Goal: Information Seeking & Learning: Find specific page/section

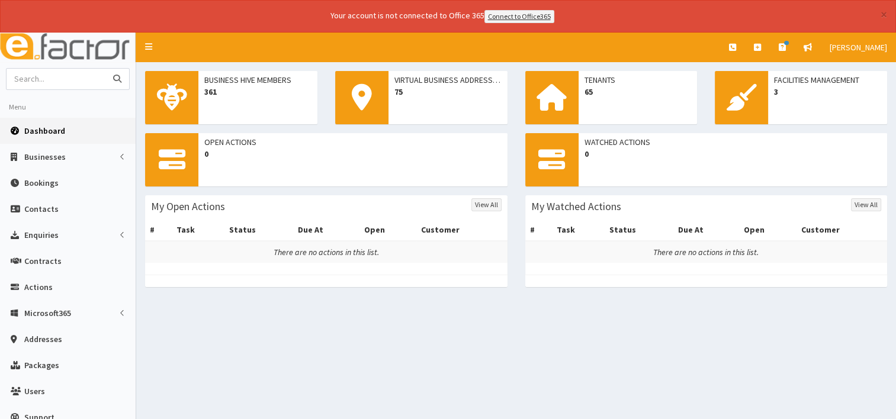
drag, startPoint x: 0, startPoint y: 0, endPoint x: 33, endPoint y: 81, distance: 87.1
click at [33, 81] on input "text" at bounding box center [56, 79] width 99 height 21
type input "ginny"
click at [118, 78] on icon "submit" at bounding box center [117, 79] width 8 height 8
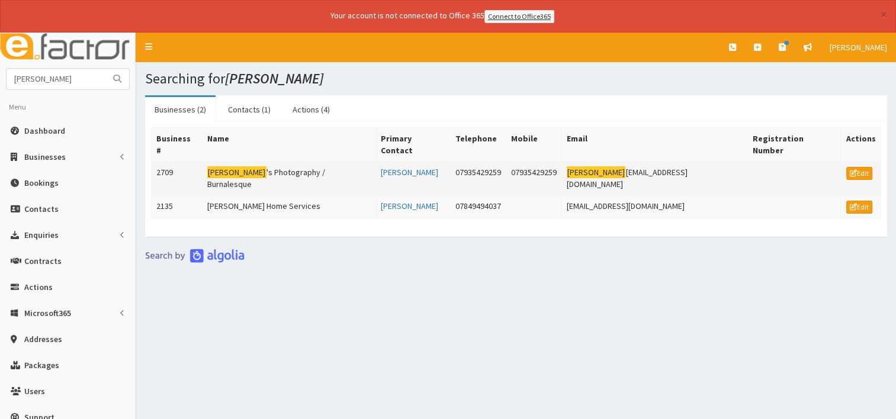
click at [273, 161] on td "Ginny 's Photography / Burnalesque" at bounding box center [288, 178] width 173 height 34
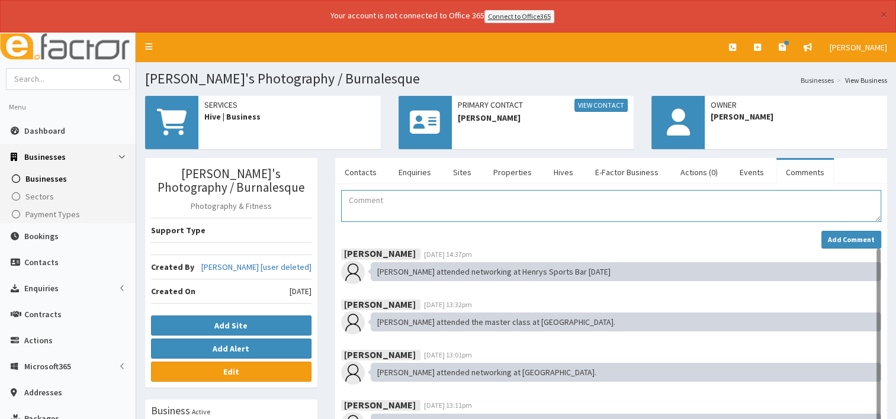
click at [369, 191] on textarea "Comment" at bounding box center [611, 206] width 540 height 32
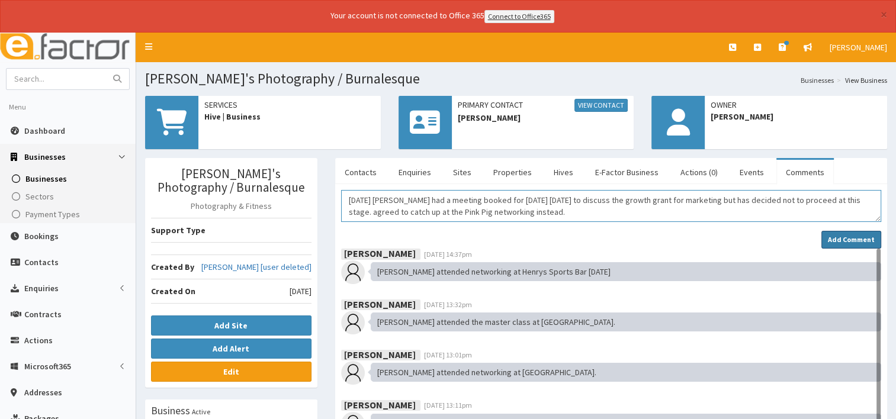
type textarea "22/09/2025 Ginny had a meeting booked for tomorrow 23/09/25 to discuss the grow…"
click at [848, 238] on strong "Add Comment" at bounding box center [851, 239] width 47 height 9
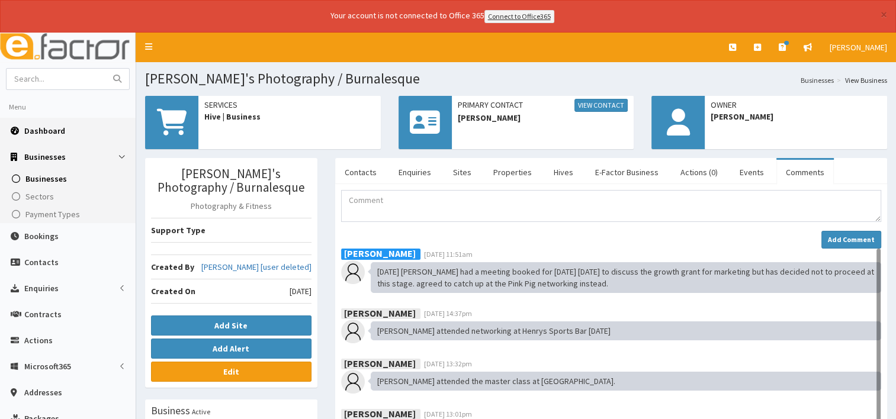
click at [40, 128] on span "Dashboard" at bounding box center [44, 130] width 41 height 11
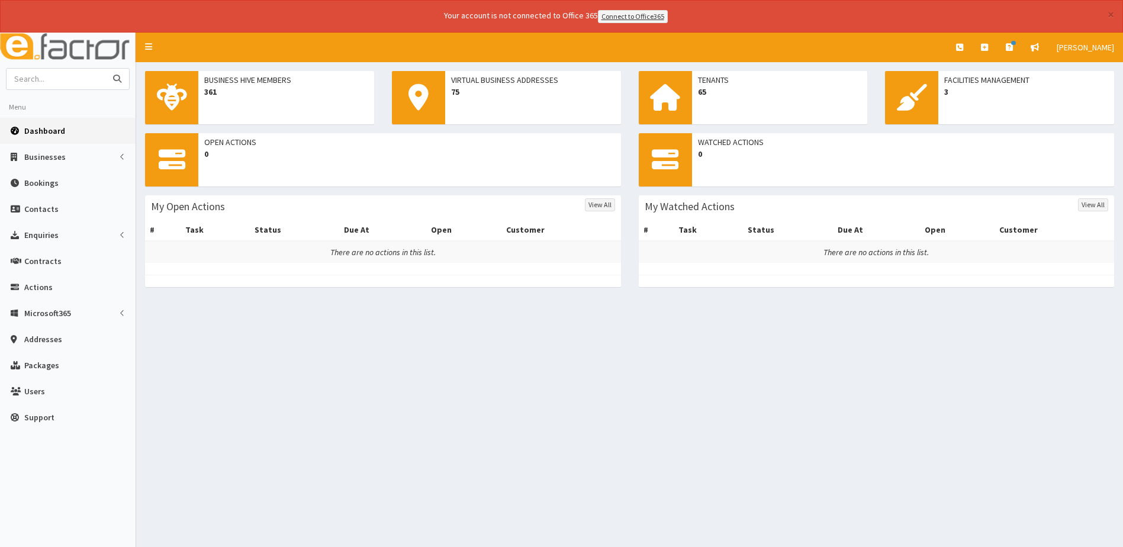
click at [55, 84] on input "text" at bounding box center [56, 79] width 99 height 21
type input "east coast pictures"
click at [105, 69] on button "submit" at bounding box center [117, 79] width 24 height 21
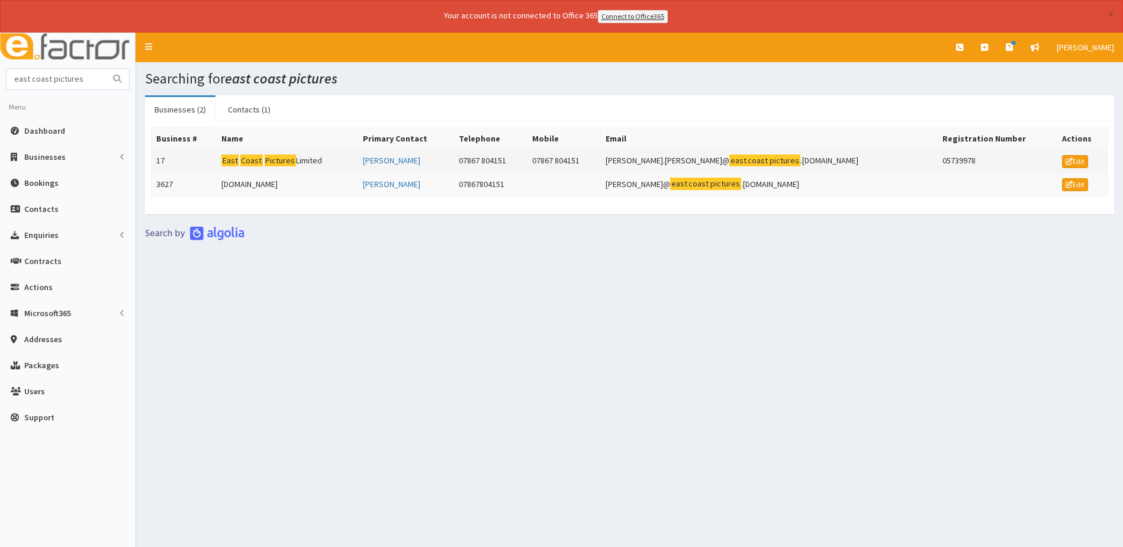
click at [289, 165] on mark "Pictures" at bounding box center [280, 161] width 31 height 12
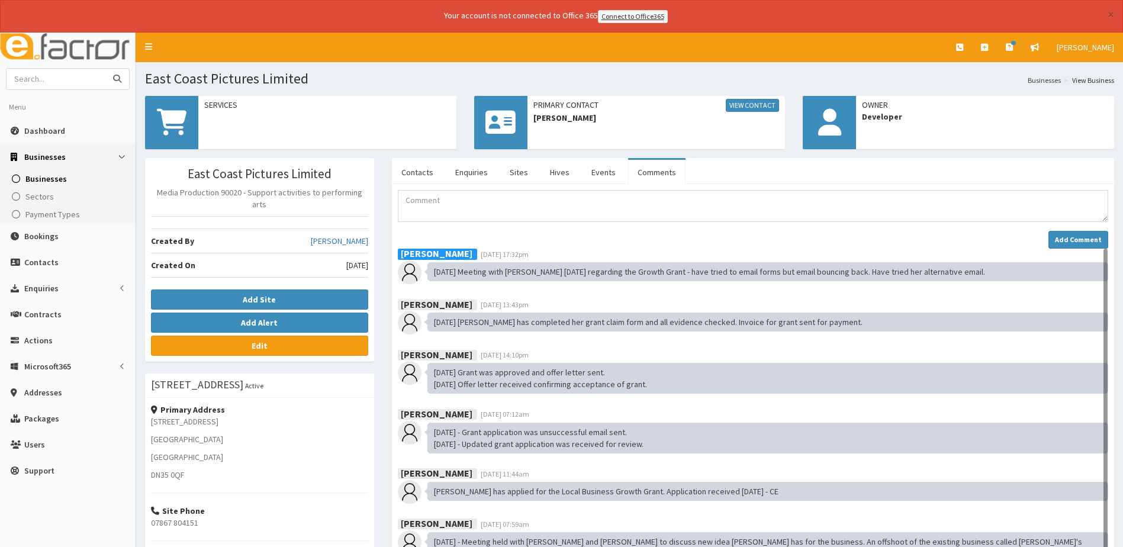
click at [45, 83] on input "text" at bounding box center [56, 79] width 99 height 21
type input "bright and shiny"
click at [105, 69] on button "submit" at bounding box center [117, 79] width 24 height 21
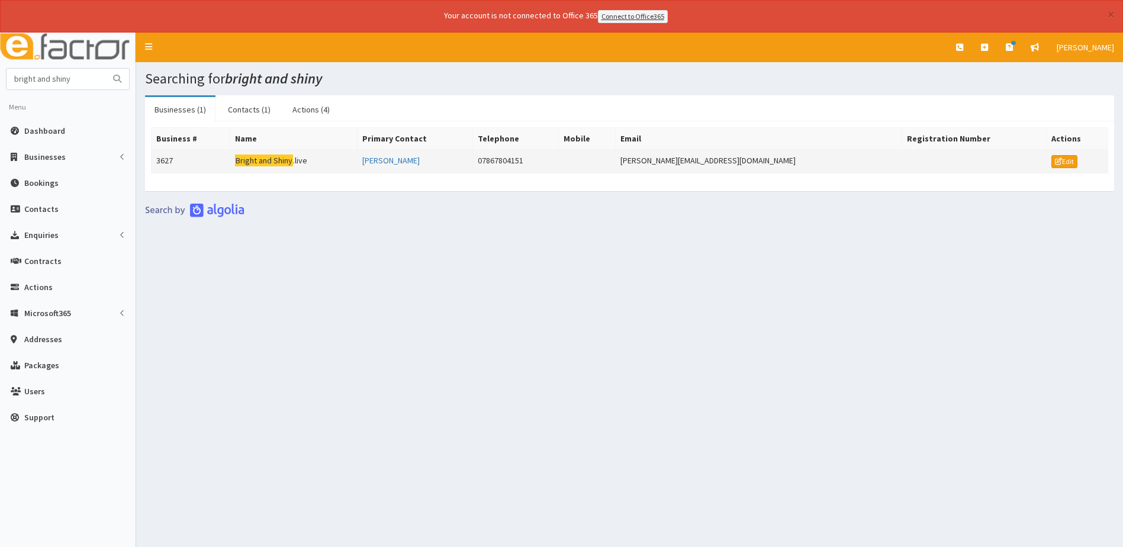
click at [258, 160] on mark "Bright" at bounding box center [246, 161] width 23 height 12
